Goal: Find specific page/section: Find specific page/section

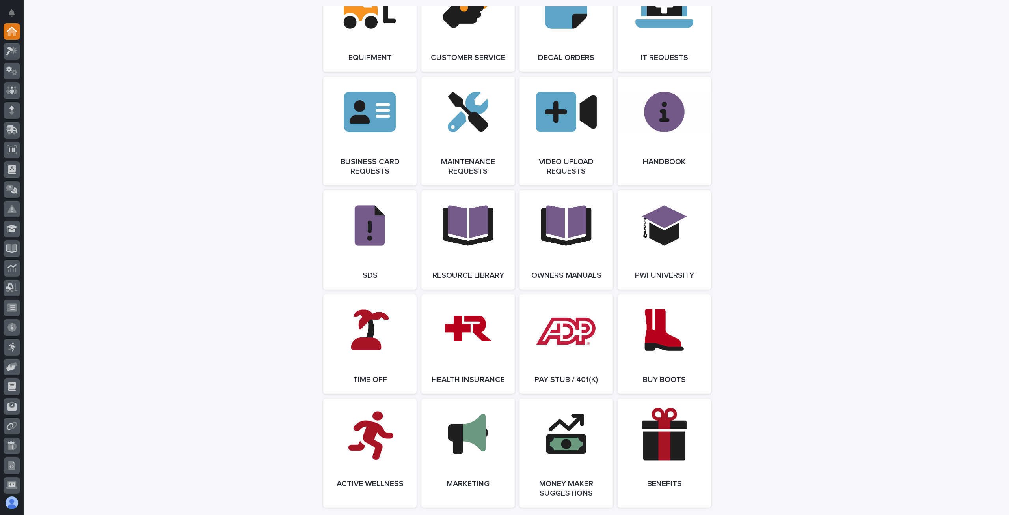
scroll to position [1288, 0]
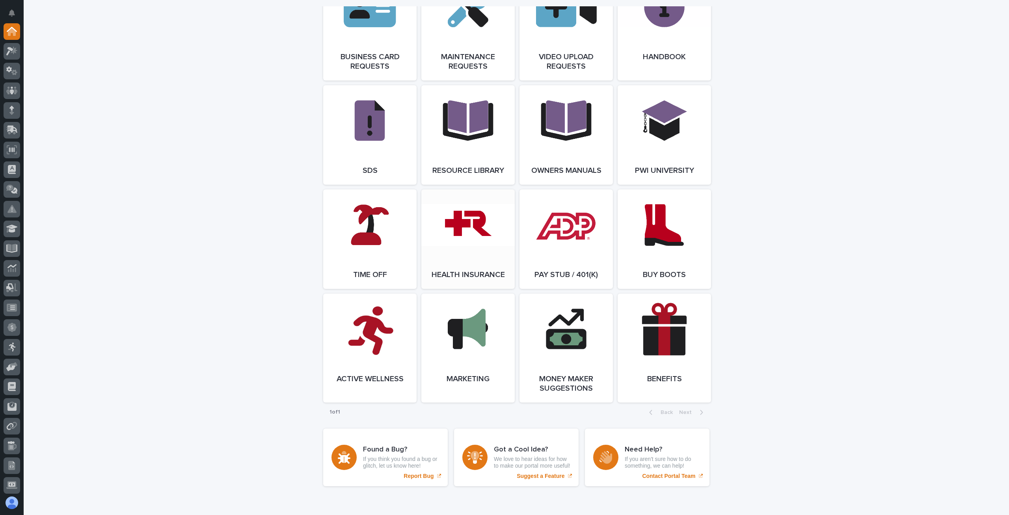
click at [467, 246] on link "Open Link" at bounding box center [468, 238] width 93 height 99
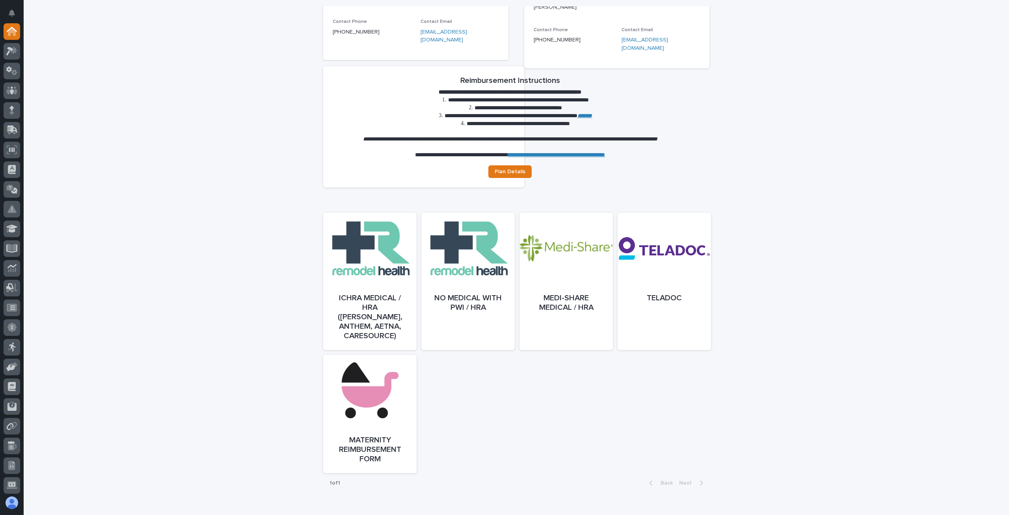
scroll to position [210, 0]
click at [459, 261] on div at bounding box center [468, 288] width 93 height 137
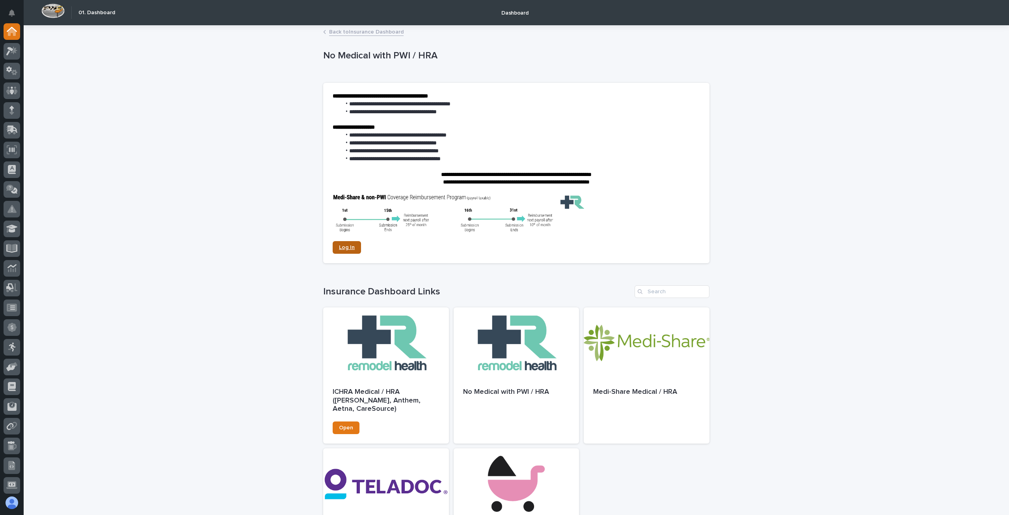
click at [343, 249] on span "Log In" at bounding box center [347, 247] width 16 height 6
